Goal: Information Seeking & Learning: Learn about a topic

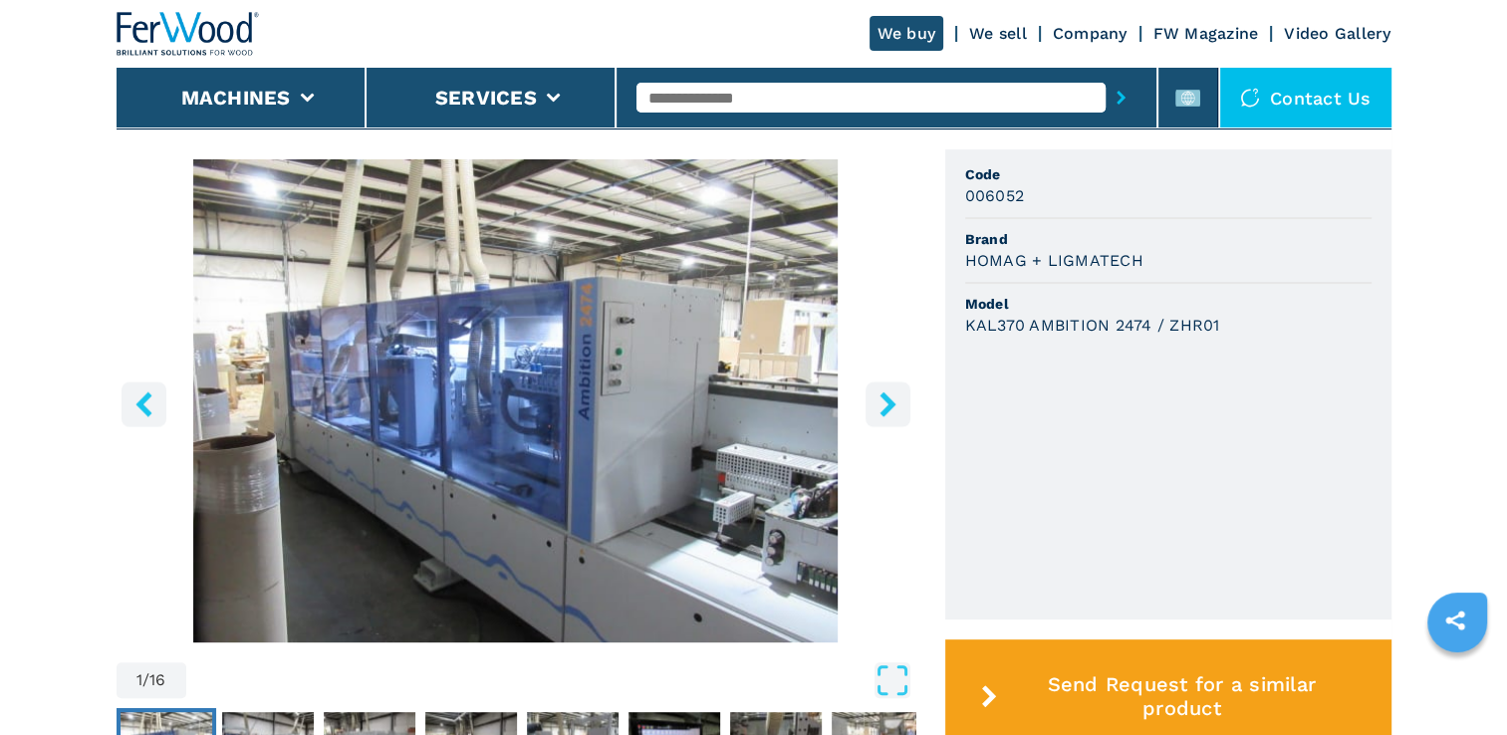
scroll to position [629, 0]
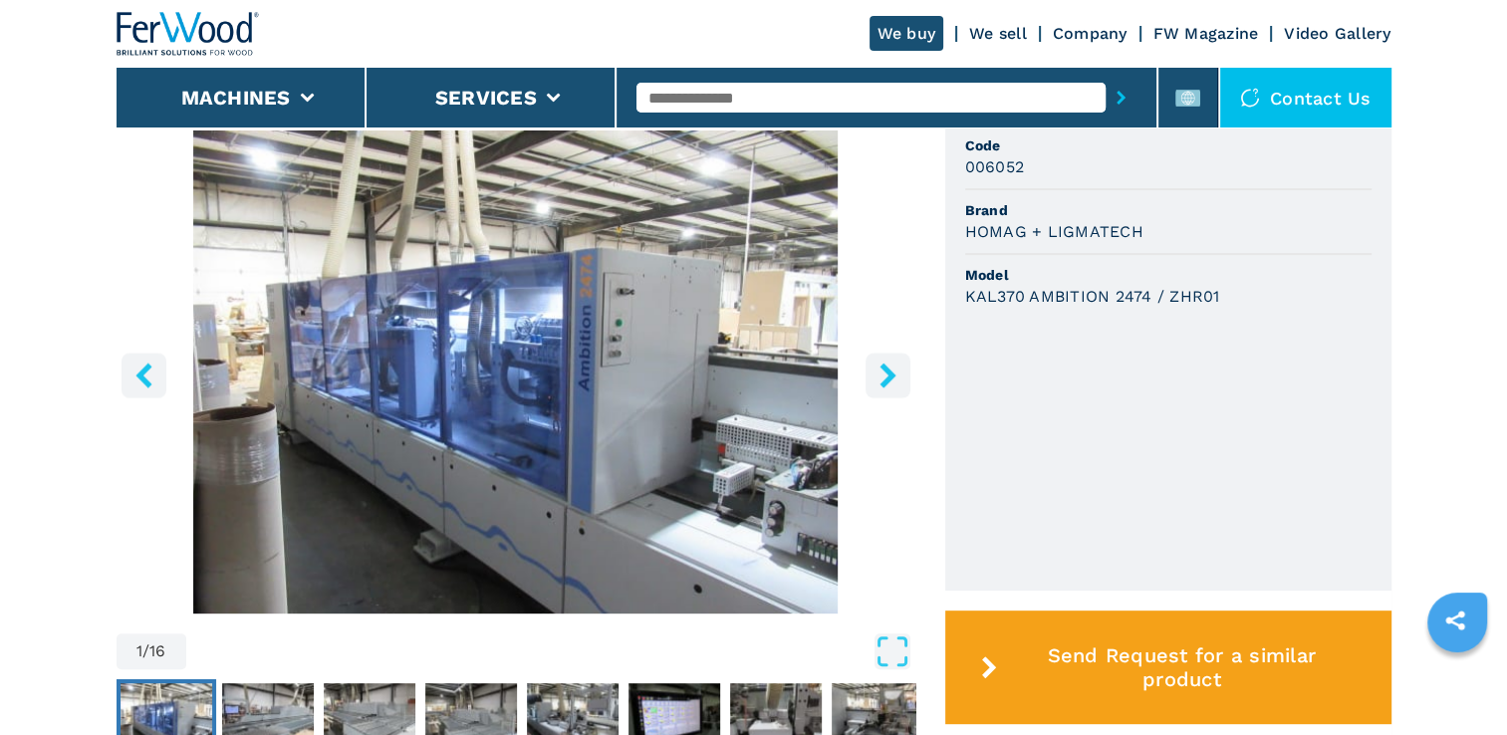
click at [893, 381] on icon "right-button" at bounding box center [888, 375] width 25 height 25
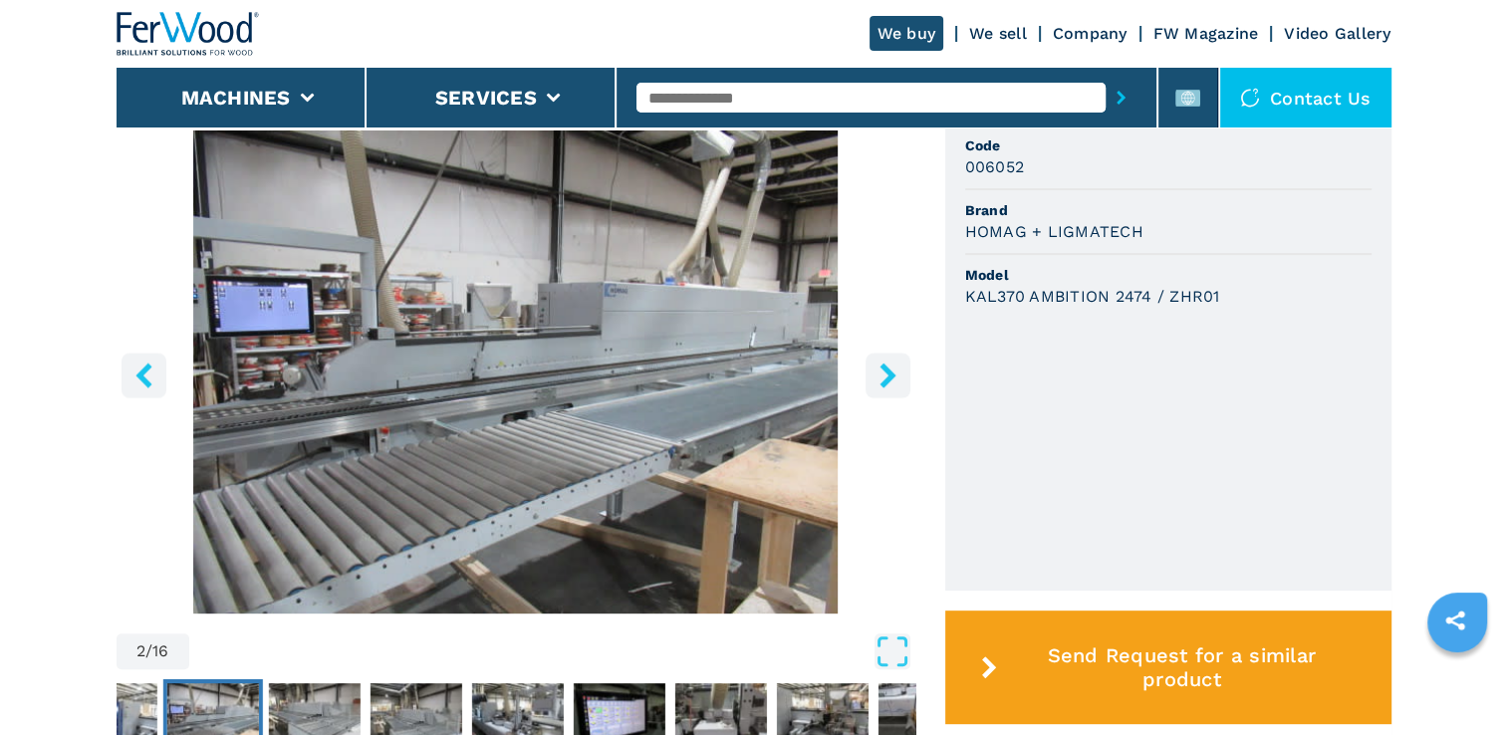
click at [893, 381] on icon "right-button" at bounding box center [888, 375] width 25 height 25
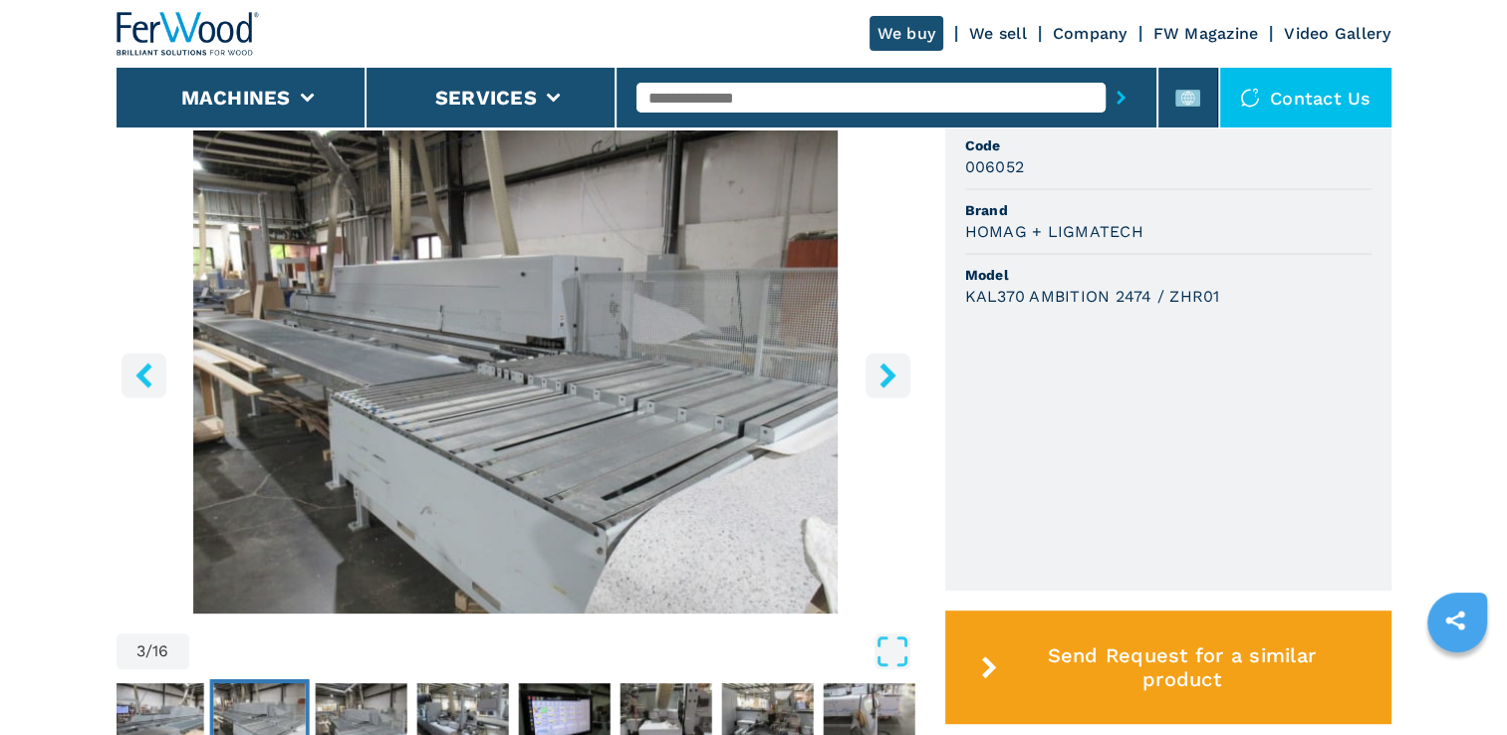
click at [893, 381] on icon "right-button" at bounding box center [888, 375] width 25 height 25
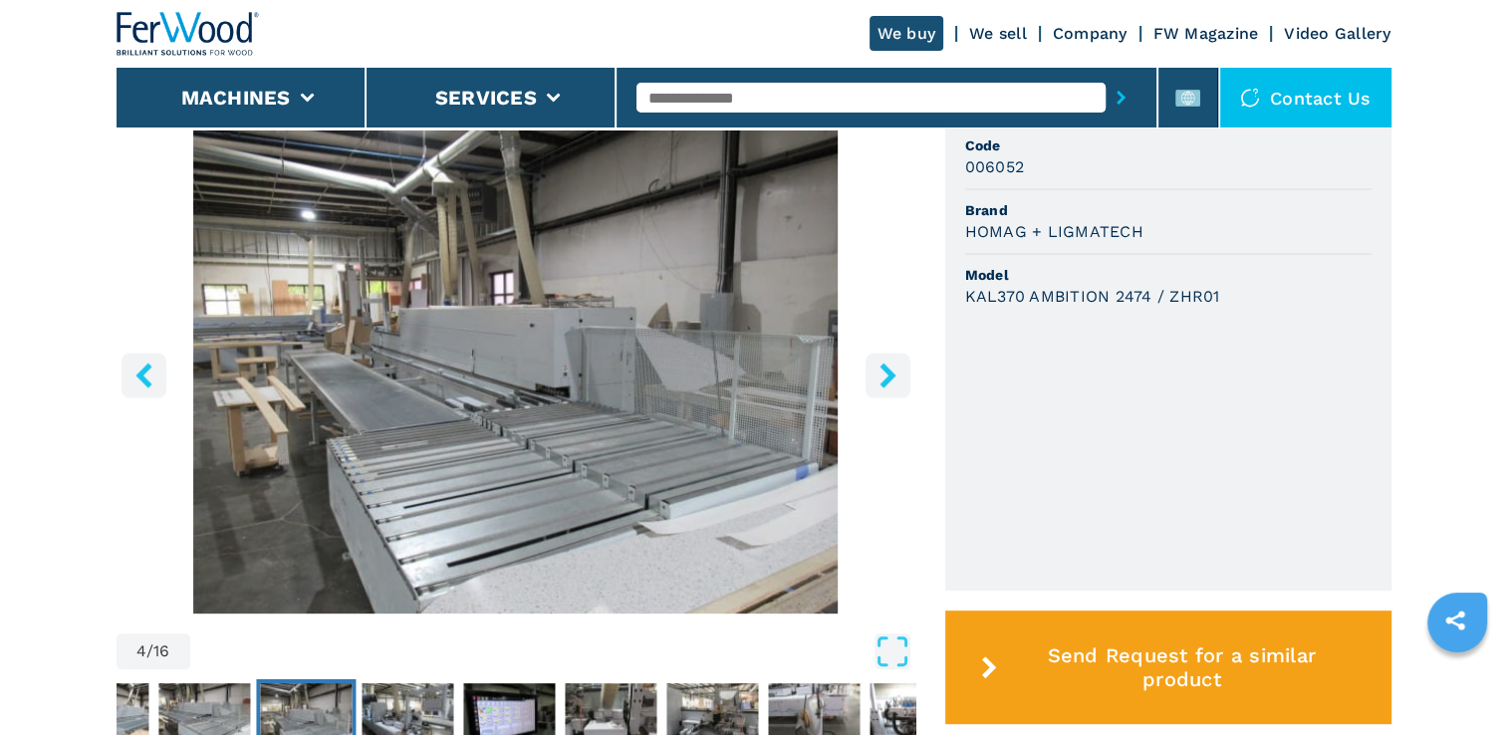
click at [893, 381] on icon "right-button" at bounding box center [888, 375] width 25 height 25
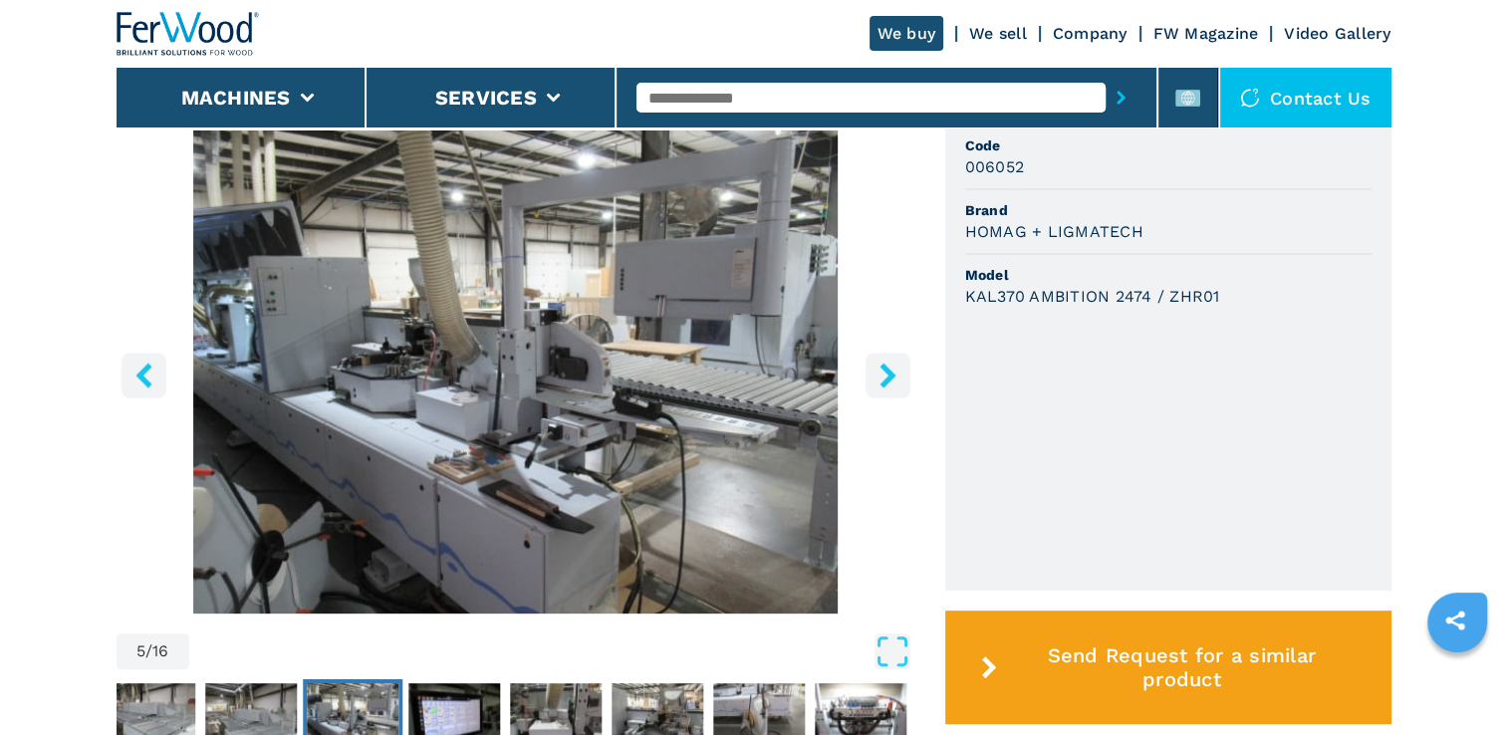
click at [893, 381] on icon "right-button" at bounding box center [888, 375] width 25 height 25
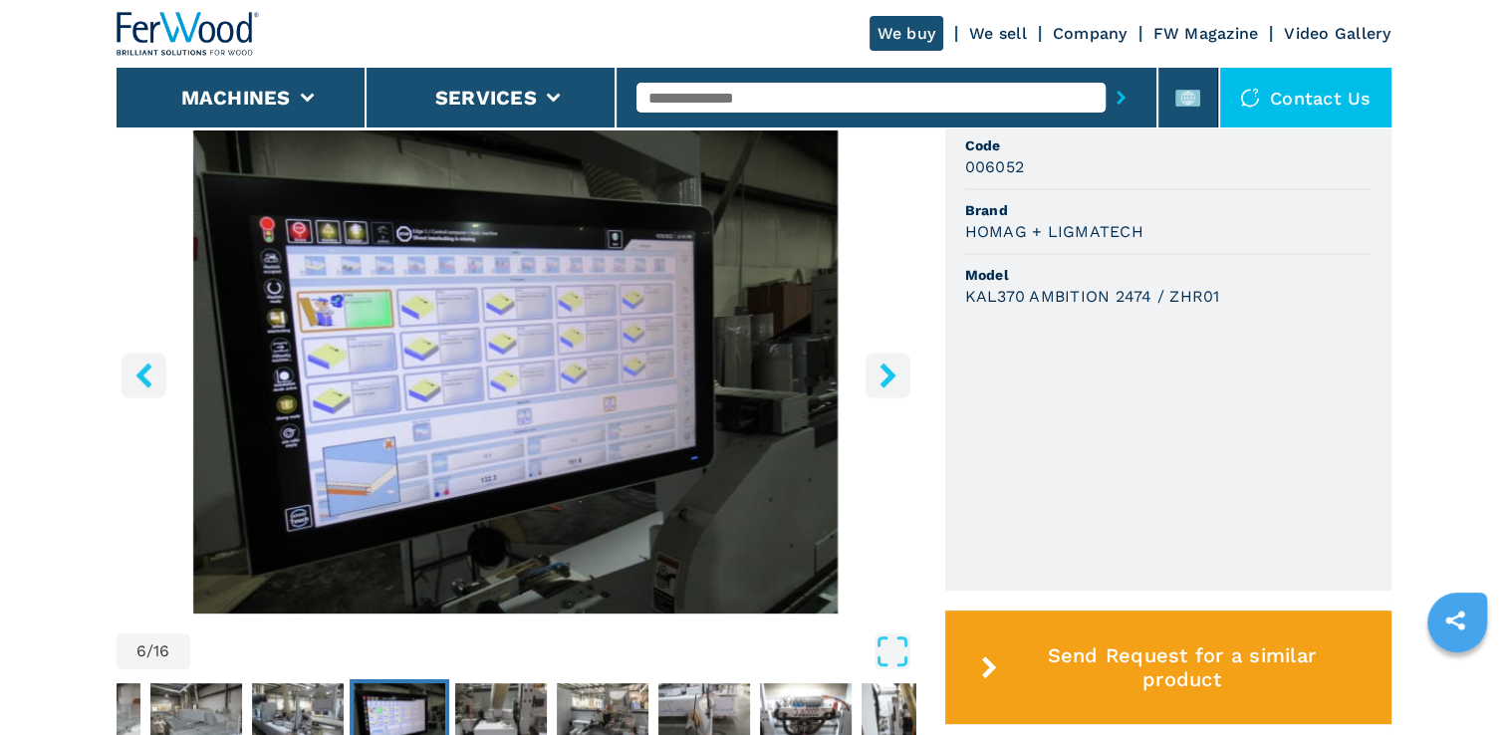
click at [893, 381] on icon "right-button" at bounding box center [888, 375] width 25 height 25
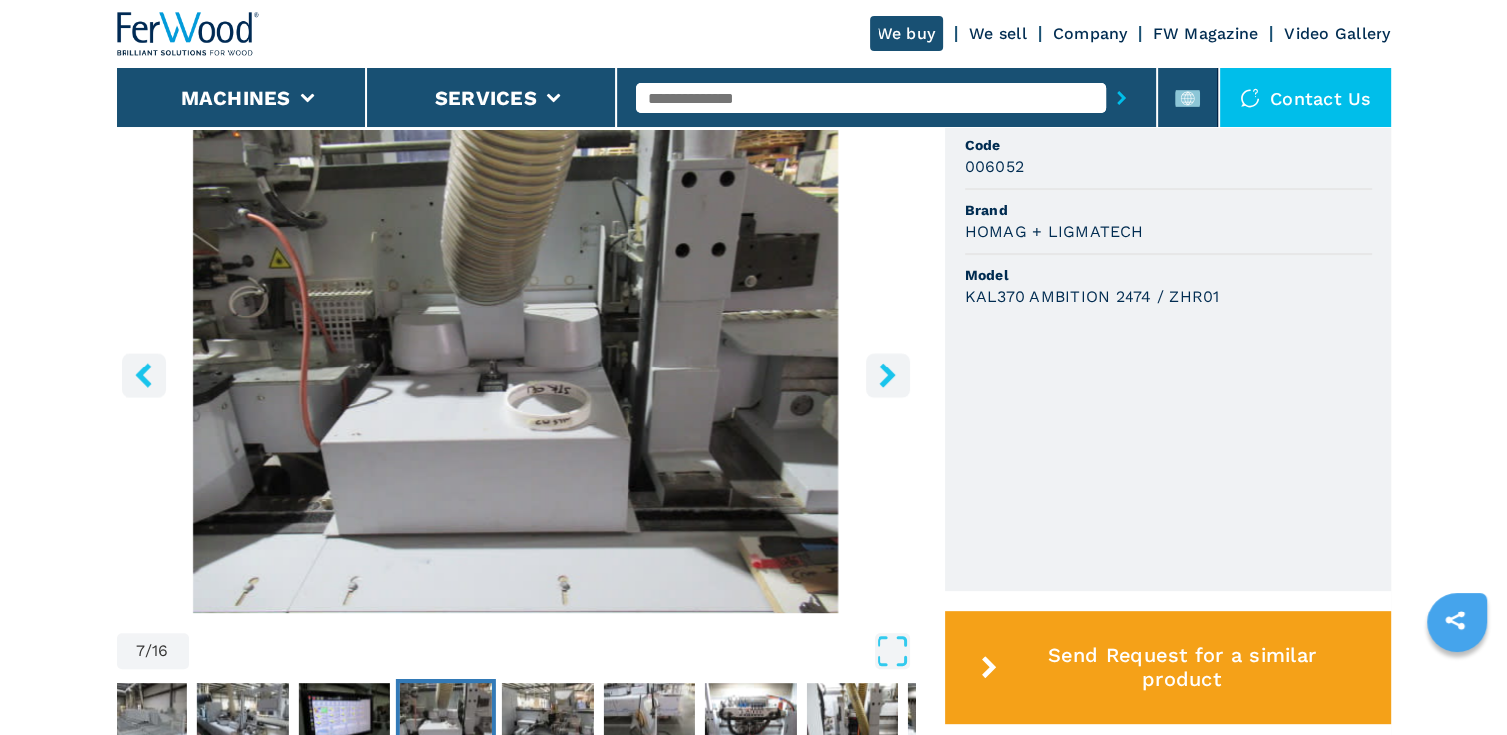
click at [893, 381] on icon "right-button" at bounding box center [888, 375] width 25 height 25
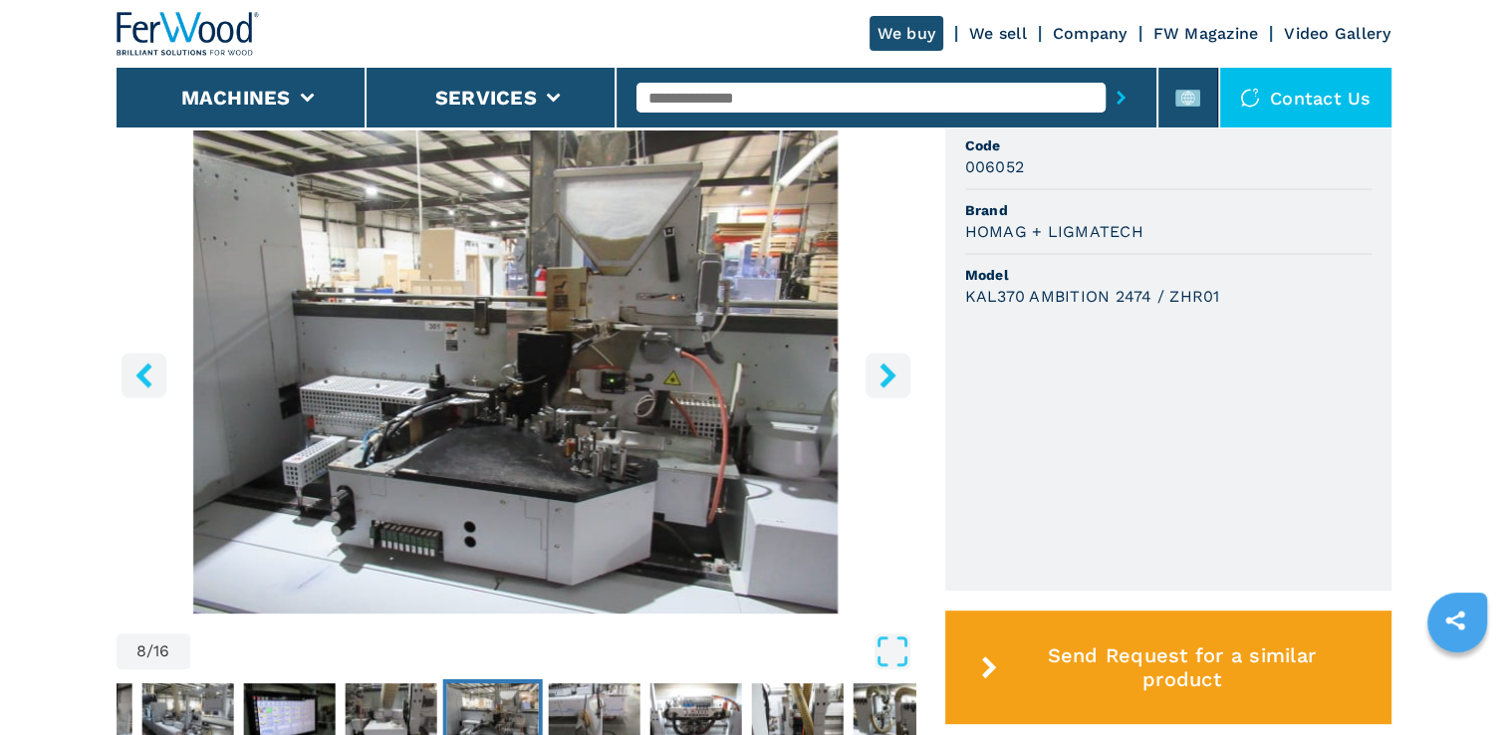
click at [893, 381] on icon "right-button" at bounding box center [888, 375] width 25 height 25
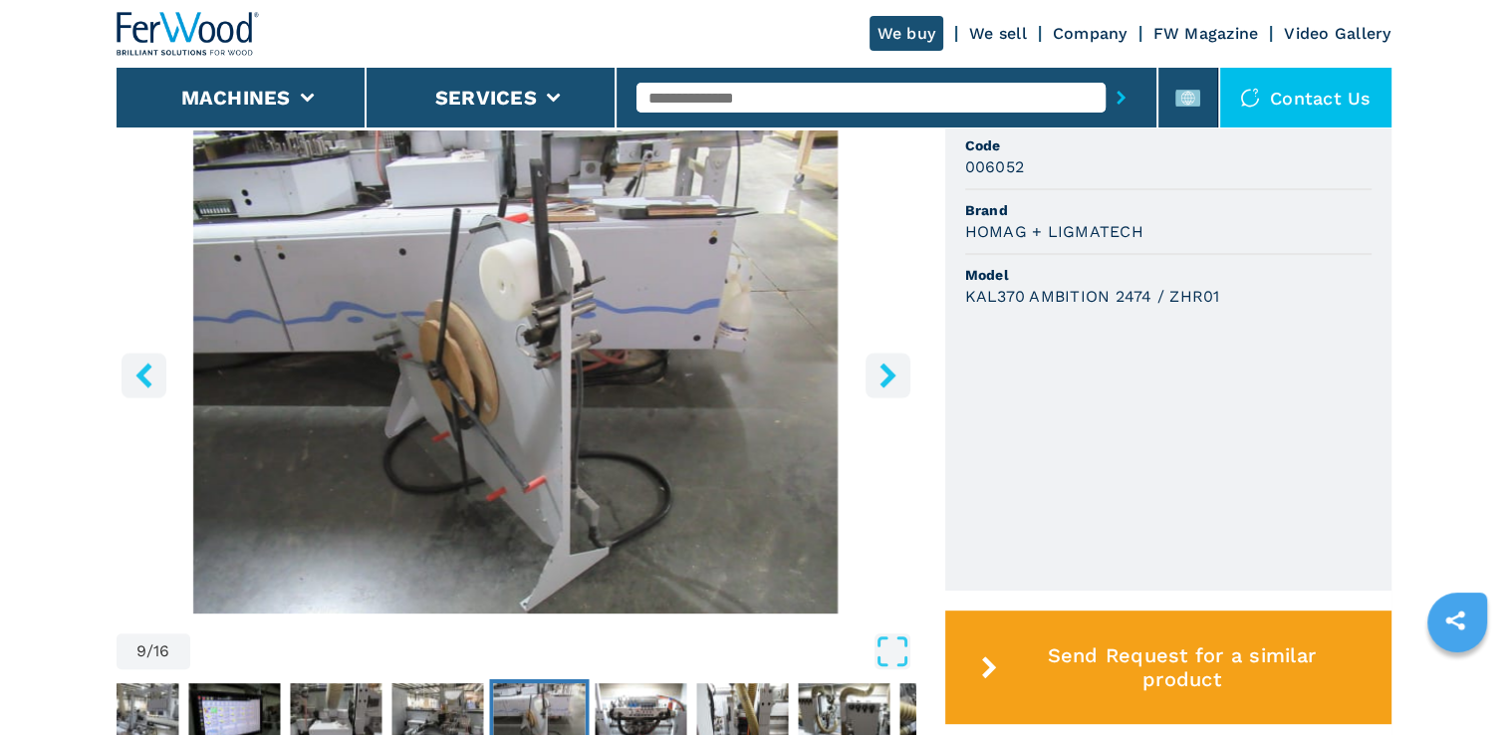
click at [893, 381] on icon "right-button" at bounding box center [888, 375] width 25 height 25
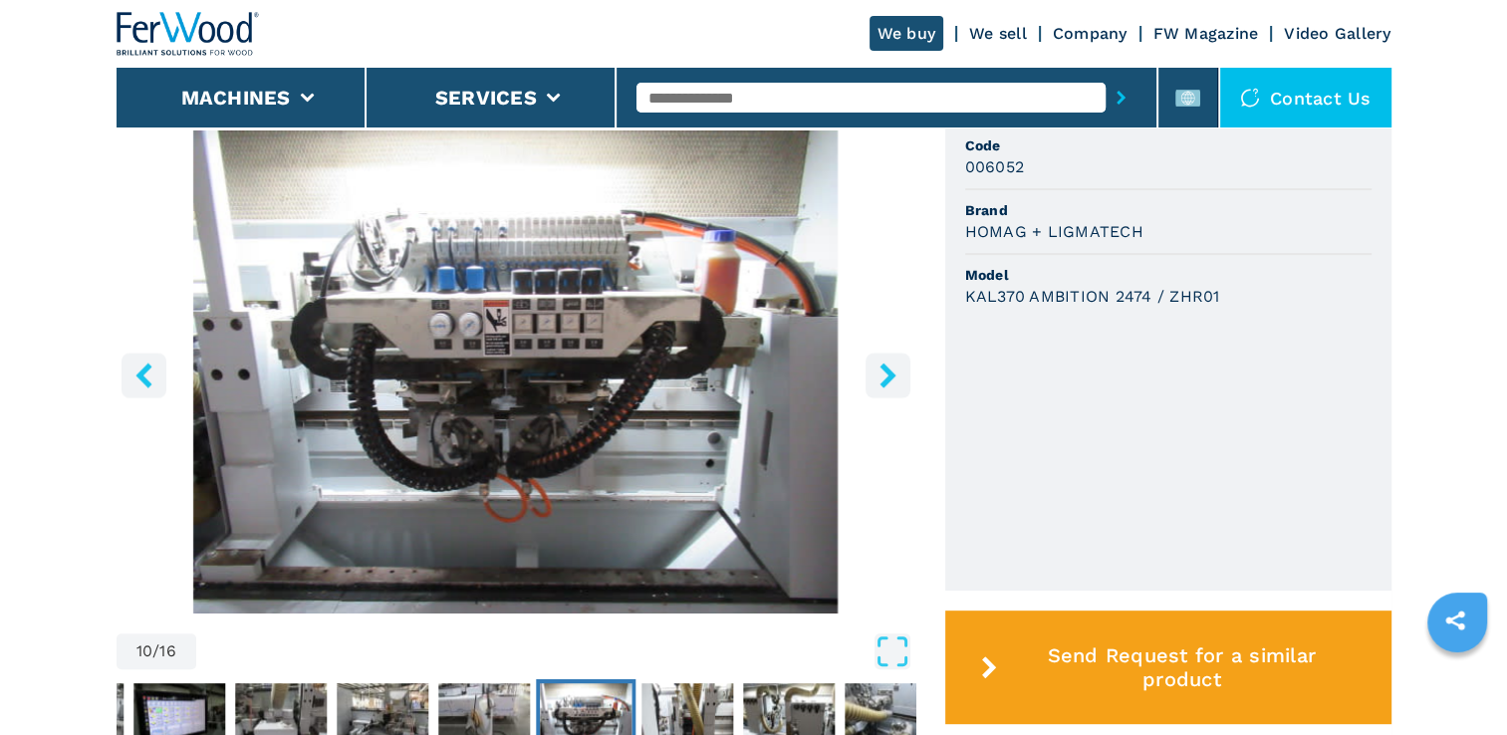
click at [893, 381] on icon "right-button" at bounding box center [888, 375] width 25 height 25
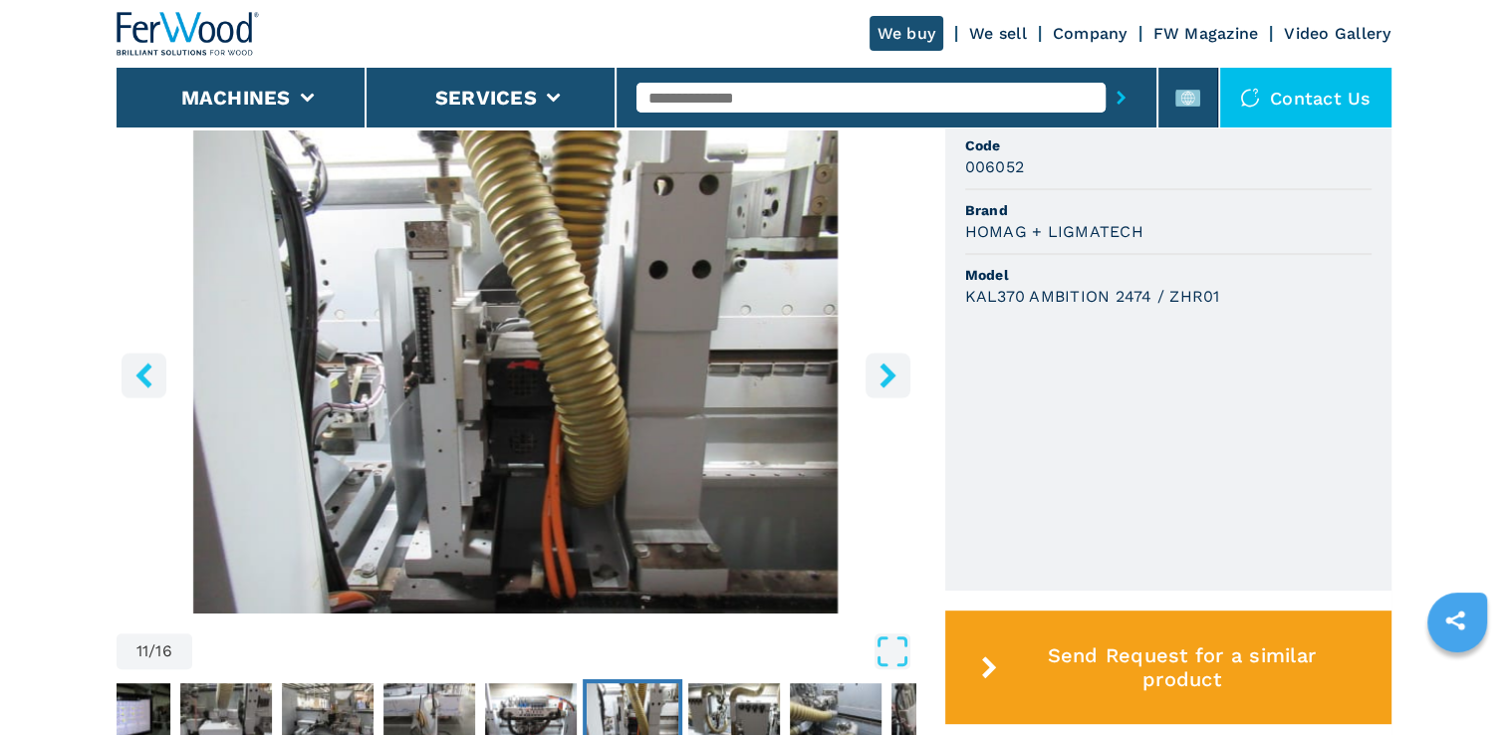
click at [893, 381] on icon "right-button" at bounding box center [888, 375] width 25 height 25
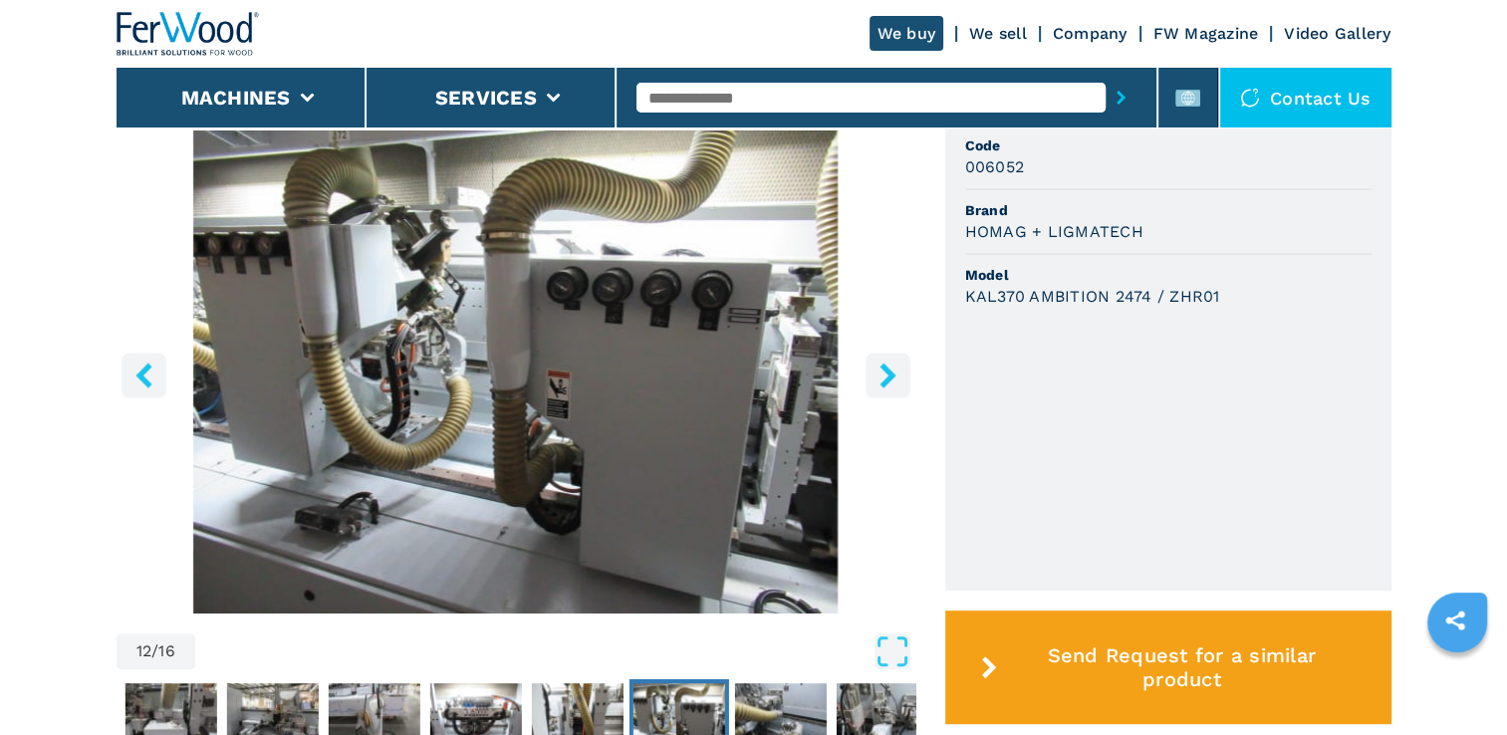
click at [893, 381] on icon "right-button" at bounding box center [888, 375] width 25 height 25
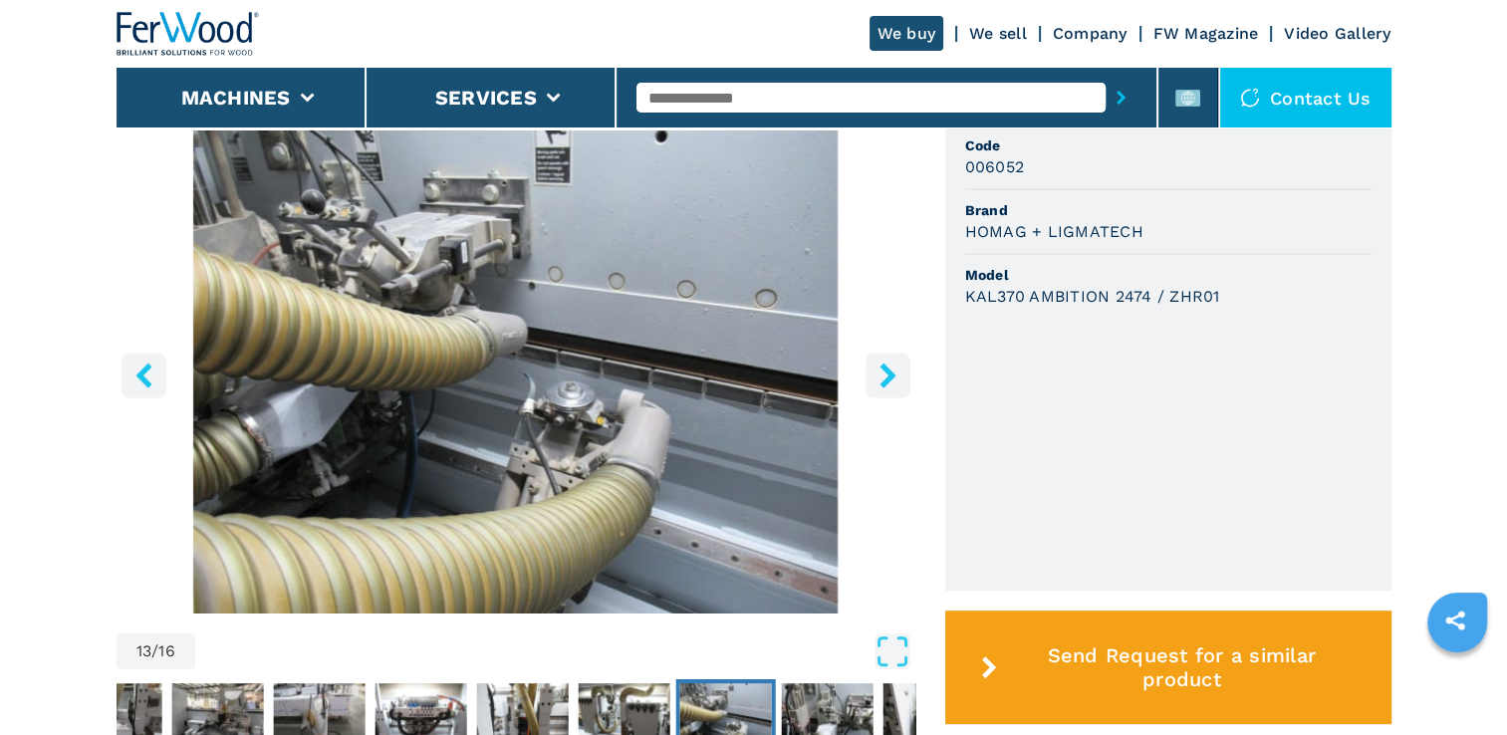
click at [893, 381] on icon "right-button" at bounding box center [888, 375] width 25 height 25
